Goal: Information Seeking & Learning: Learn about a topic

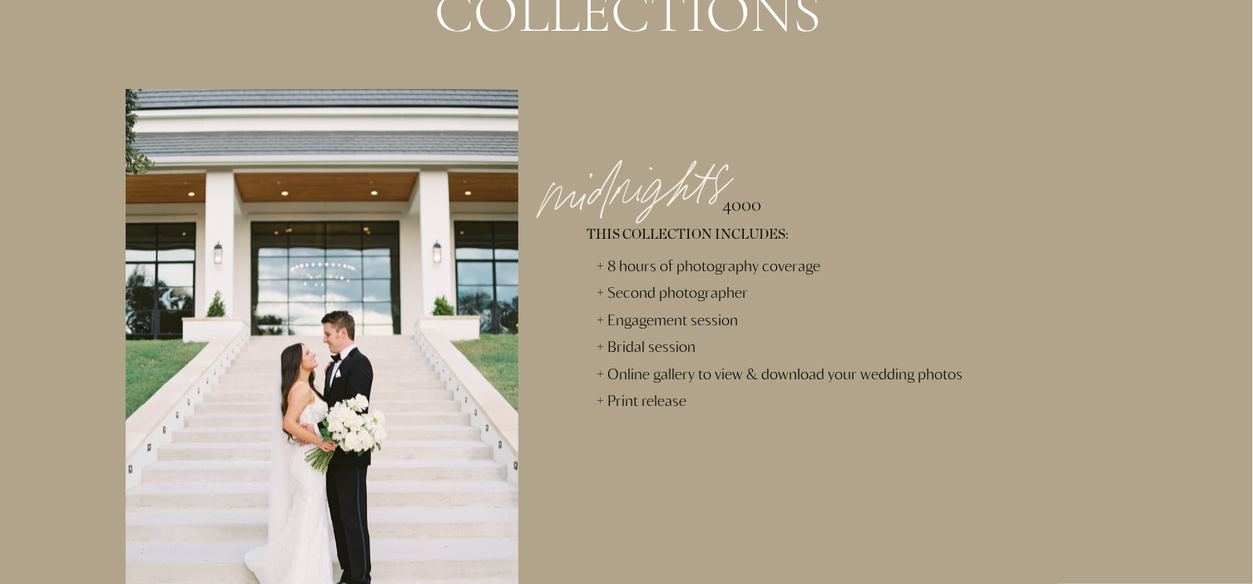
scroll to position [11562, 0]
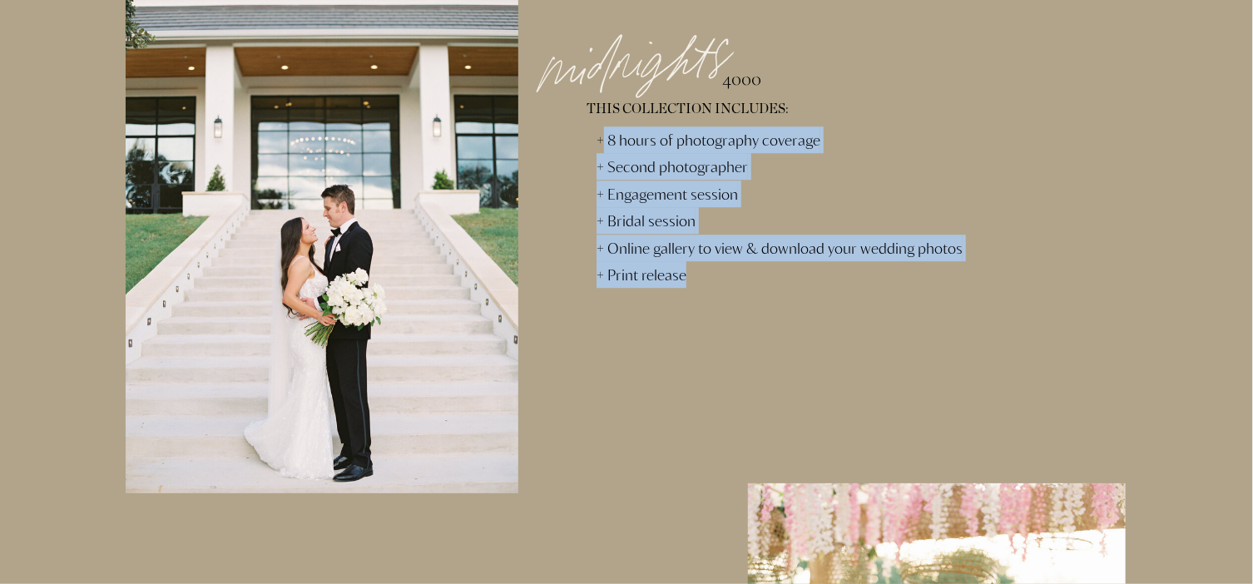
drag, startPoint x: 606, startPoint y: 137, endPoint x: 689, endPoint y: 284, distance: 169.1
click at [689, 284] on p "+ 8 hours of photography coverage + Second photographer + Engagement session + …" at bounding box center [817, 238] width 443 height 224
drag, startPoint x: 689, startPoint y: 284, endPoint x: 680, endPoint y: 243, distance: 42.6
copy p "8 hours of photography coverage + Second photographer + Engagement session + Br…"
click at [729, 230] on p "+ 8 hours of photography coverage + Second photographer + Engagement session + …" at bounding box center [817, 238] width 443 height 224
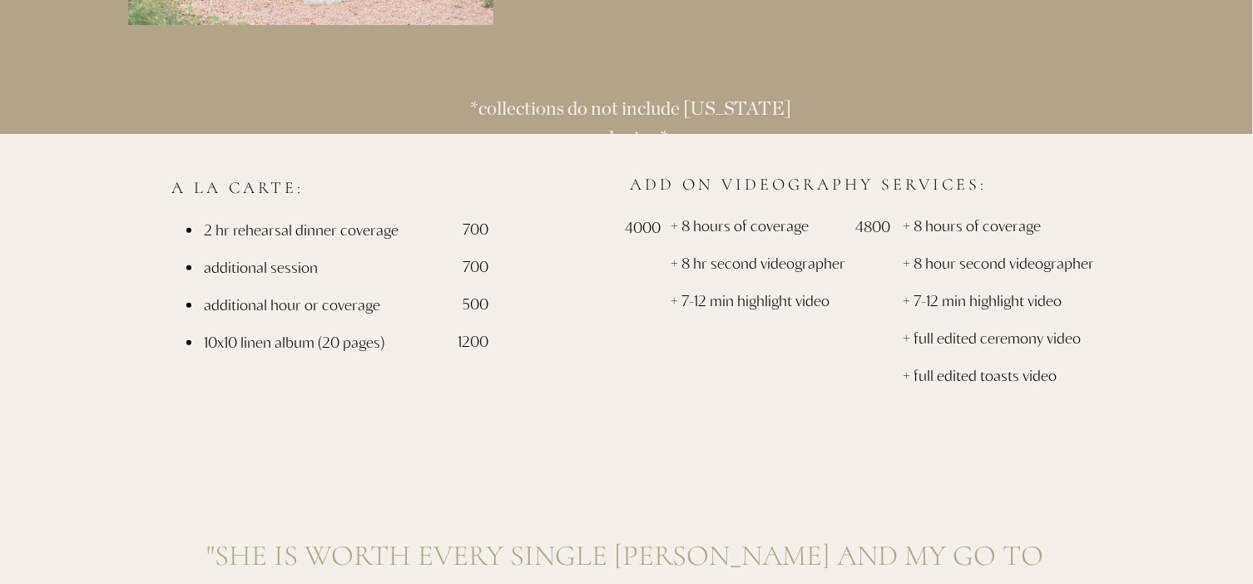
scroll to position [13059, 0]
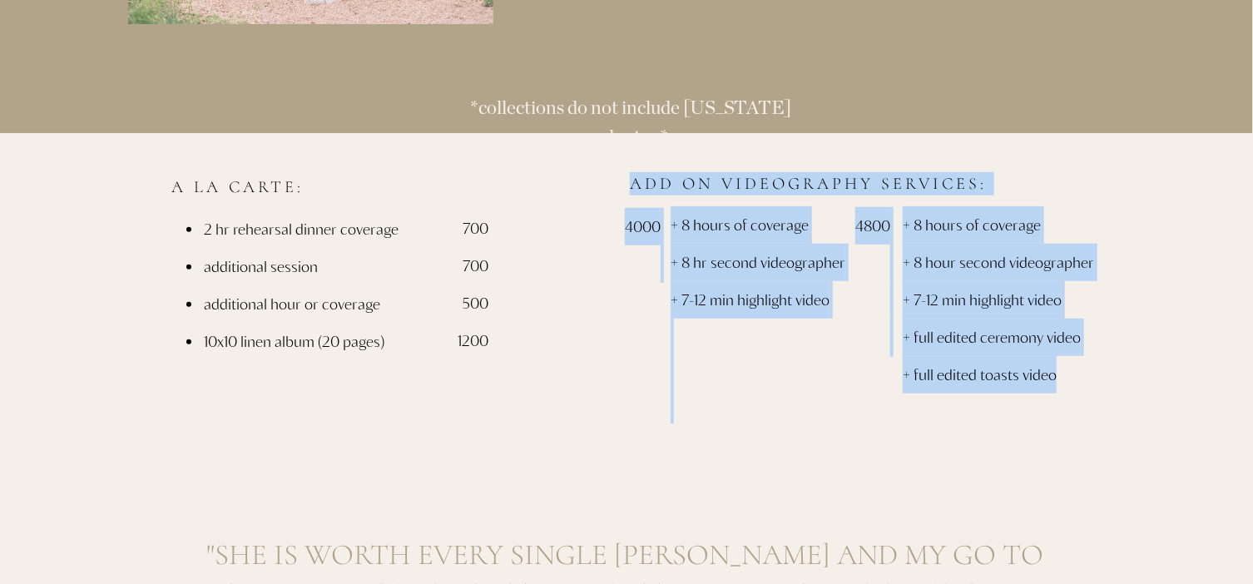
drag, startPoint x: 635, startPoint y: 181, endPoint x: 1075, endPoint y: 383, distance: 483.5
click at [1075, 383] on div "a la carte: 2 hr rehearsal dinner coverage additional session additional hour o…" at bounding box center [626, 278] width 998 height 290
drag, startPoint x: 1075, startPoint y: 383, endPoint x: 953, endPoint y: 324, distance: 135.0
copy div "Add on videography services: + 8 hours of coverage + 8 Hr Second videographer +…"
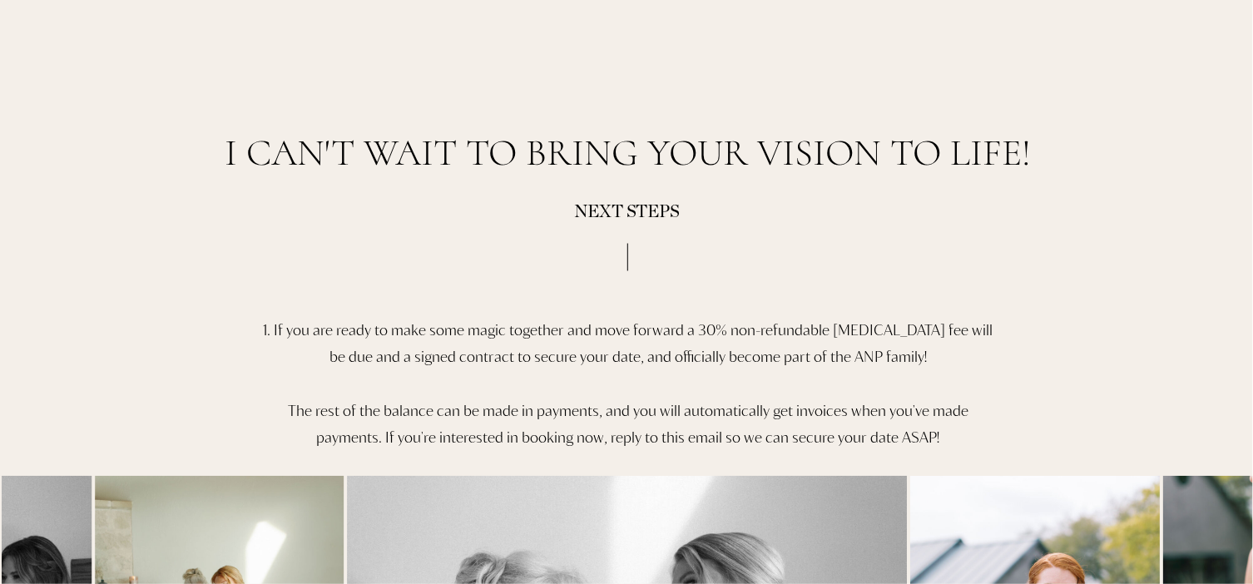
click at [516, 337] on h3 "1. If you are ready to make some magic together and move forward a 30% non-refu…" at bounding box center [628, 362] width 744 height 198
